Goal: Navigation & Orientation: Find specific page/section

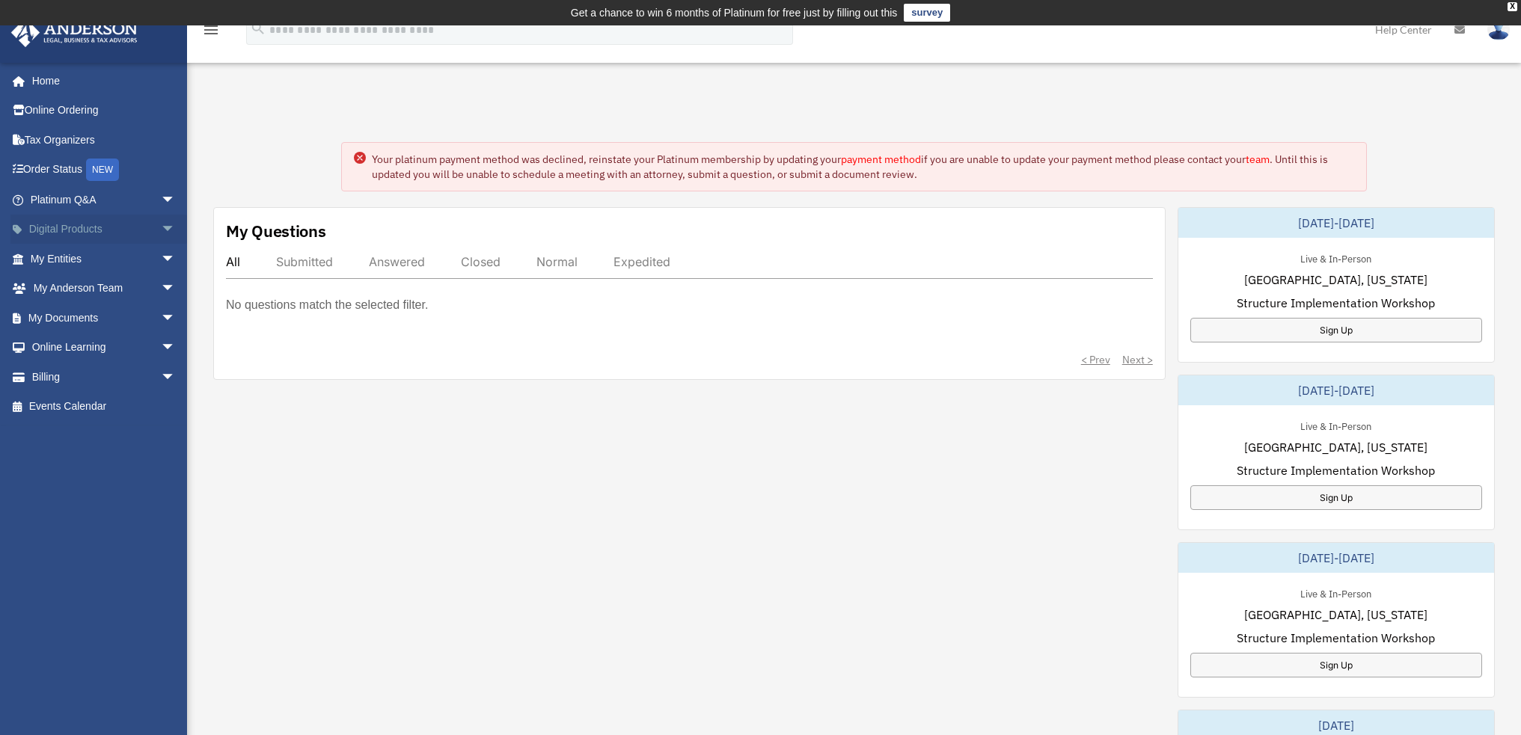
click at [99, 229] on link "Digital Products arrow_drop_down" at bounding box center [104, 230] width 188 height 30
click at [161, 255] on span "arrow_drop_down" at bounding box center [176, 259] width 30 height 31
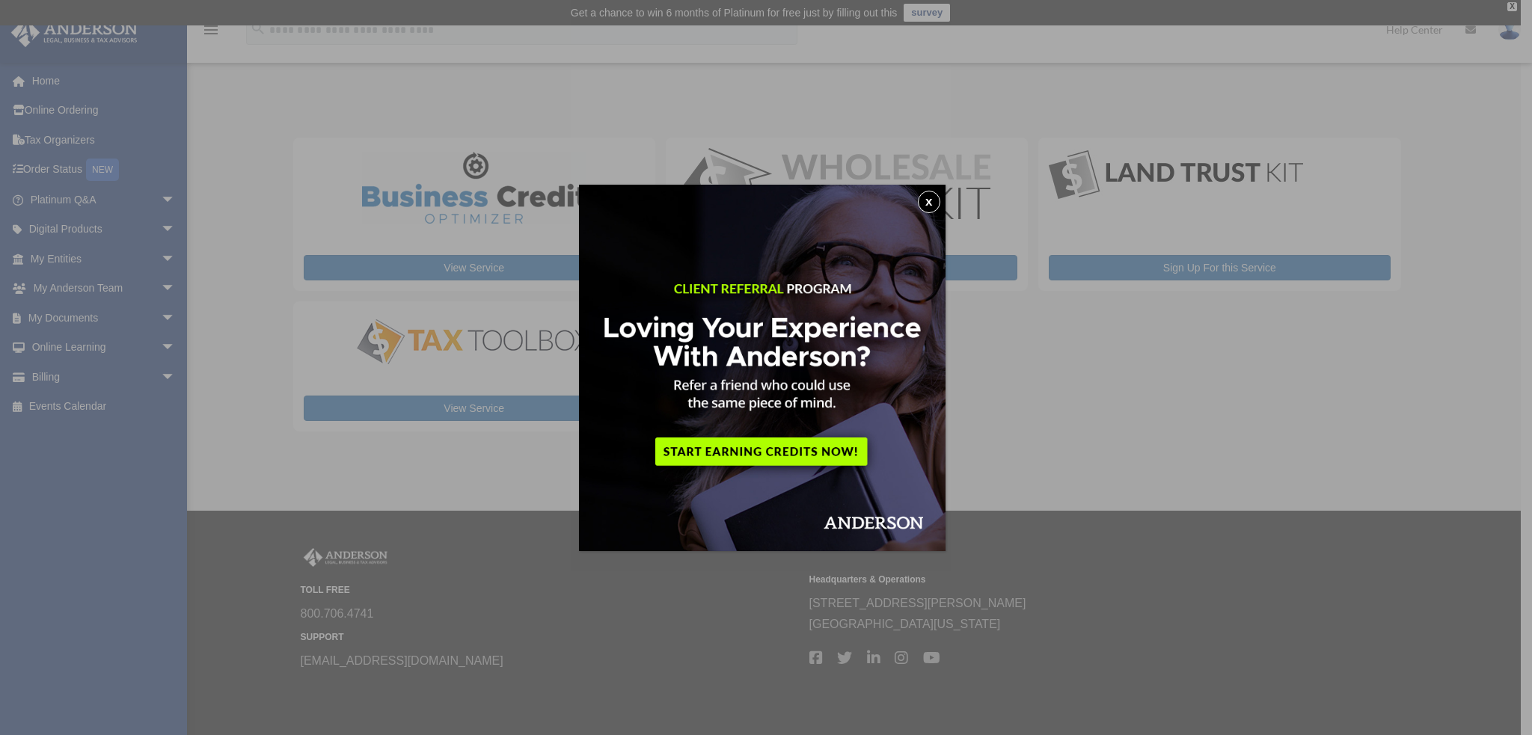
click at [94, 218] on div "x" at bounding box center [766, 367] width 1532 height 735
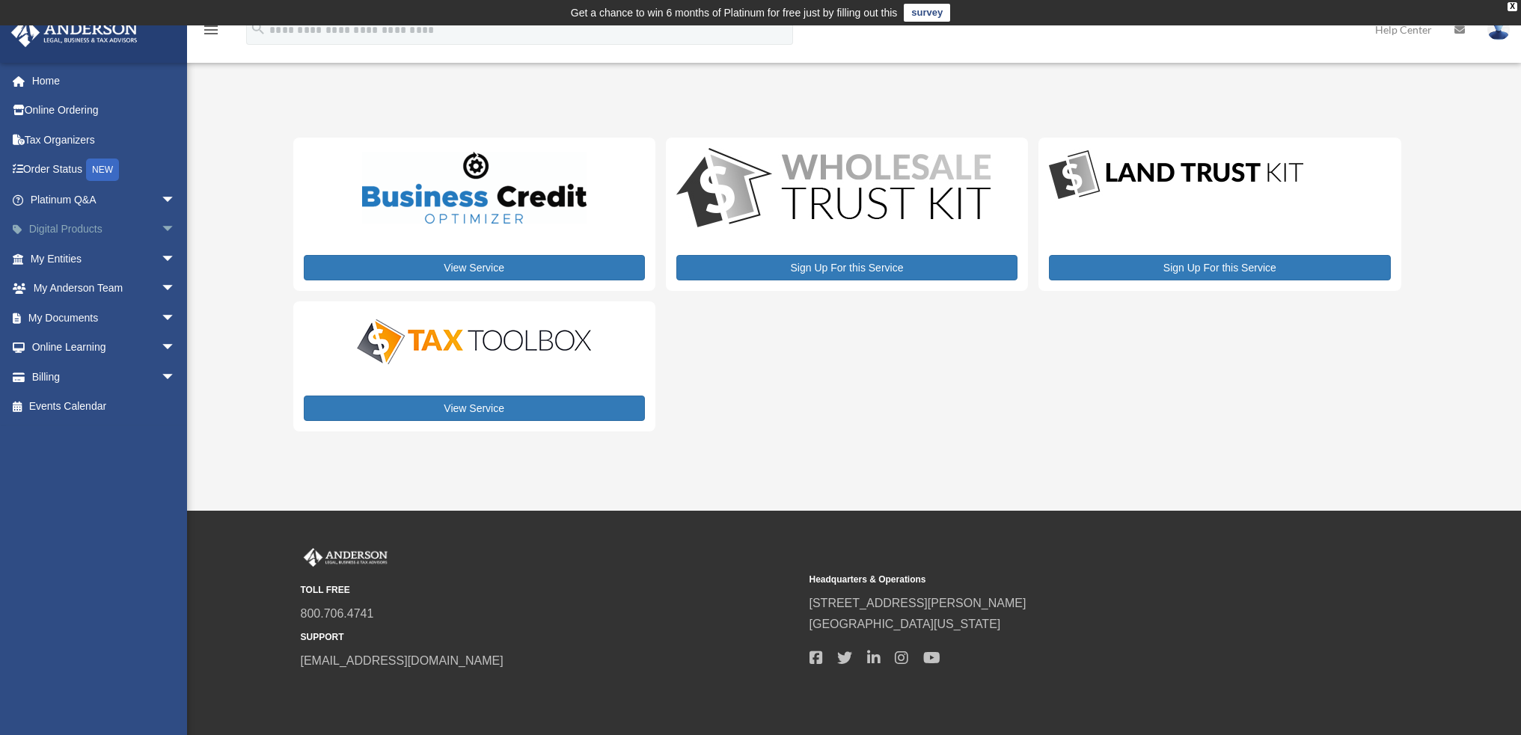
click at [86, 225] on link "Digital Products arrow_drop_down" at bounding box center [104, 230] width 188 height 30
click at [161, 256] on span "arrow_drop_down" at bounding box center [176, 259] width 30 height 31
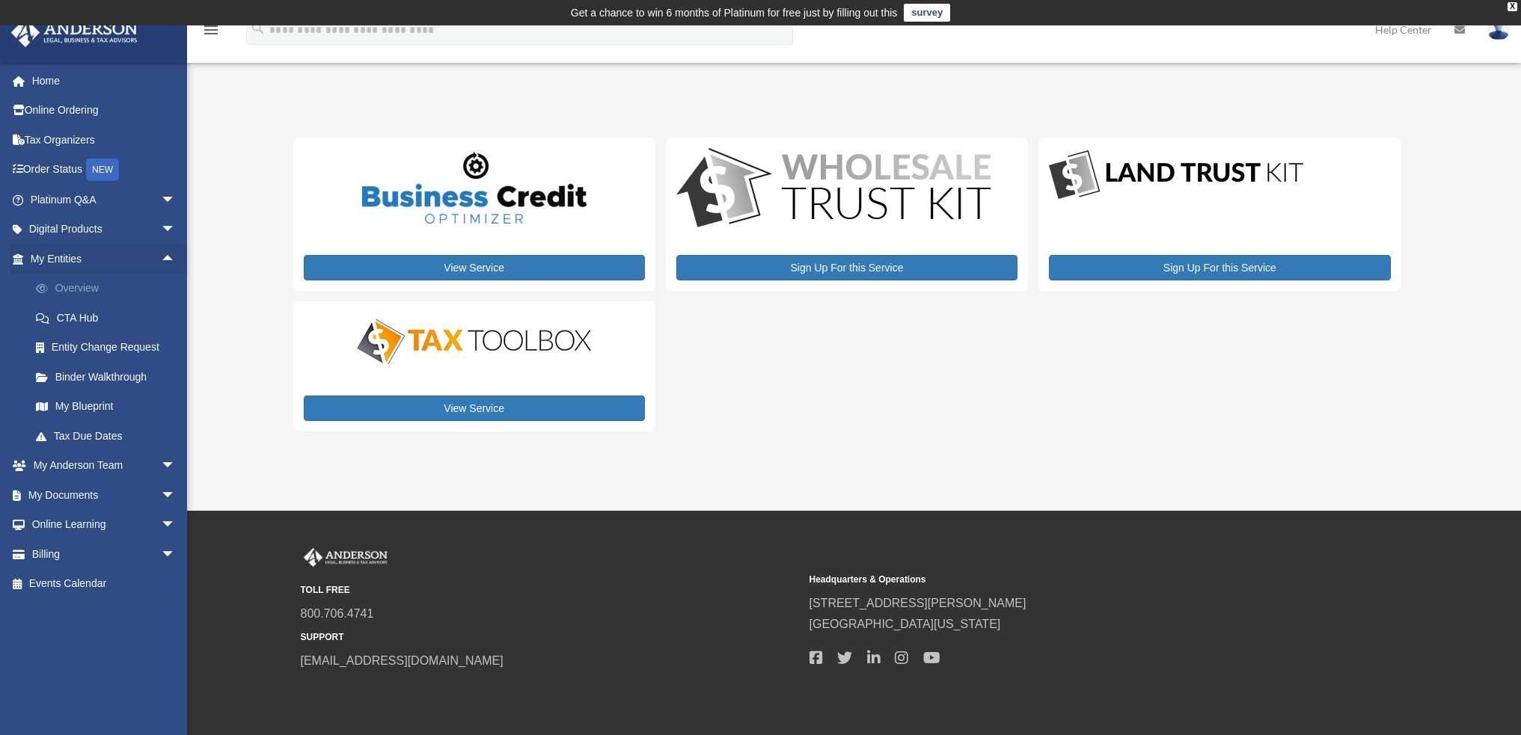
click at [71, 287] on link "Overview" at bounding box center [109, 289] width 177 height 30
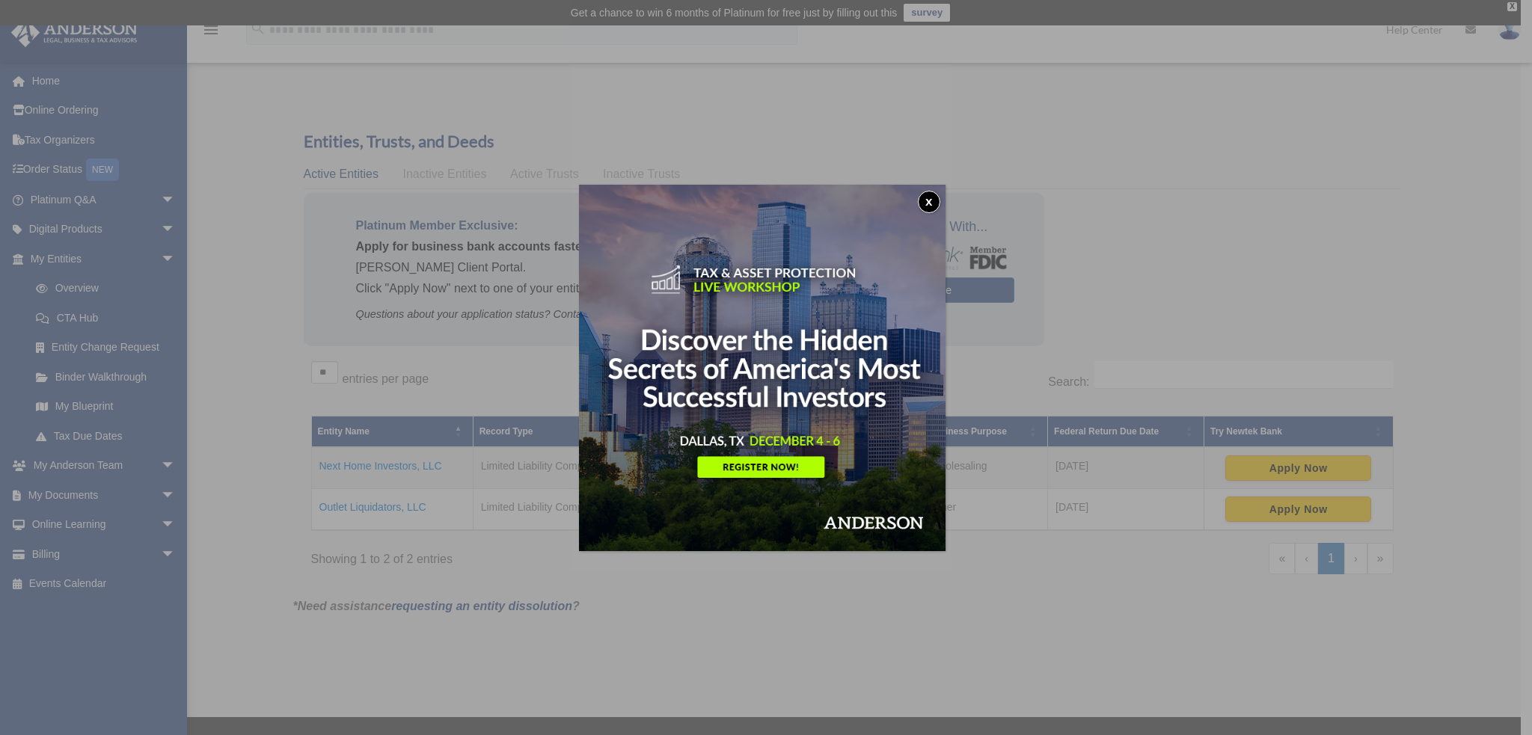
click at [933, 205] on button "x" at bounding box center [929, 202] width 22 height 22
